Goal: Information Seeking & Learning: Learn about a topic

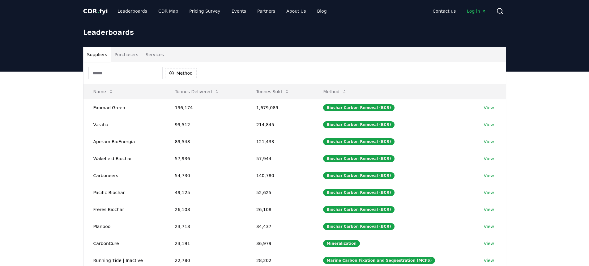
click at [129, 55] on button "Purchasers" at bounding box center [126, 54] width 31 height 15
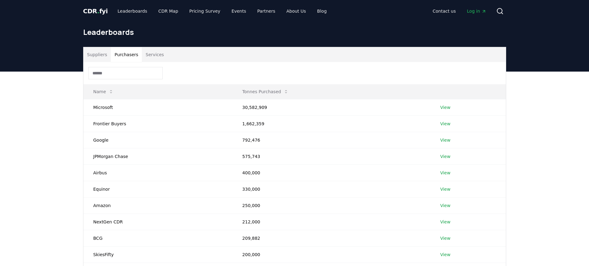
click at [117, 70] on input at bounding box center [125, 73] width 74 height 12
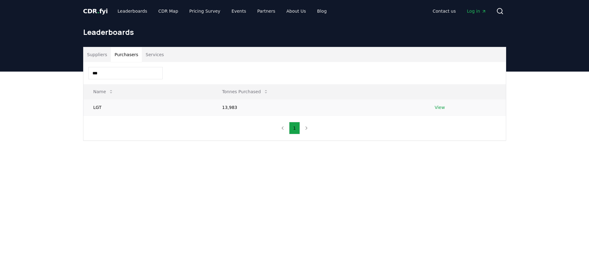
type input "***"
click at [441, 108] on link "View" at bounding box center [440, 107] width 10 height 6
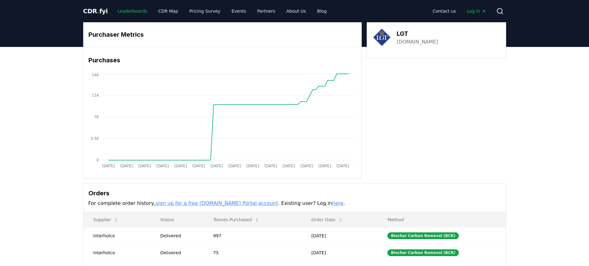
click at [125, 12] on link "Leaderboards" at bounding box center [133, 11] width 40 height 11
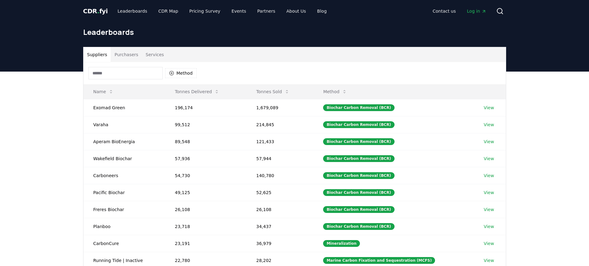
click at [126, 57] on button "Purchasers" at bounding box center [126, 54] width 31 height 15
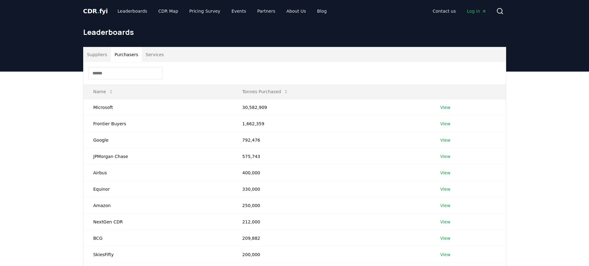
click at [117, 79] on input at bounding box center [125, 73] width 74 height 12
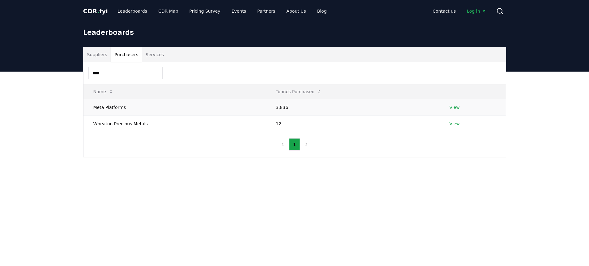
type input "****"
click at [457, 108] on link "View" at bounding box center [454, 107] width 10 height 6
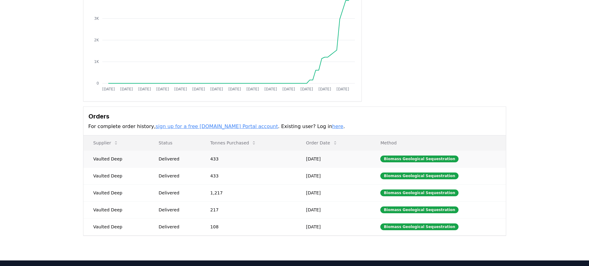
scroll to position [12, 0]
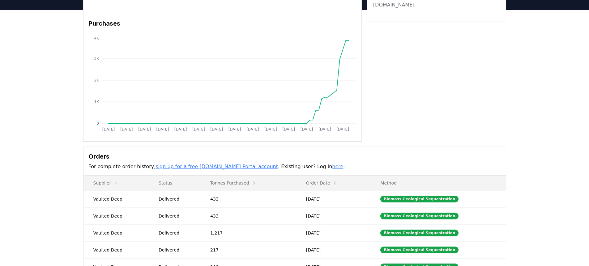
scroll to position [63, 0]
